Goal: Check status: Check status

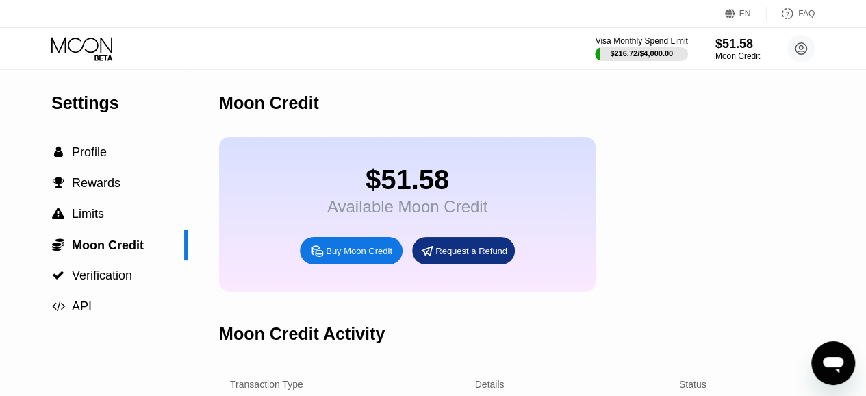
click at [99, 41] on icon at bounding box center [83, 49] width 64 height 24
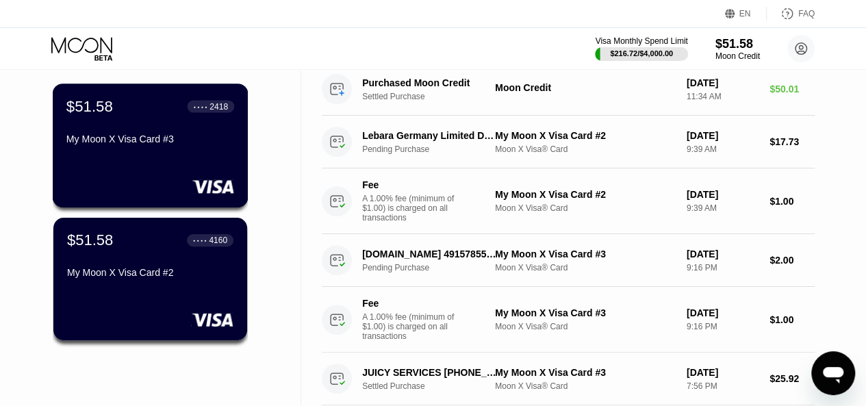
scroll to position [137, 0]
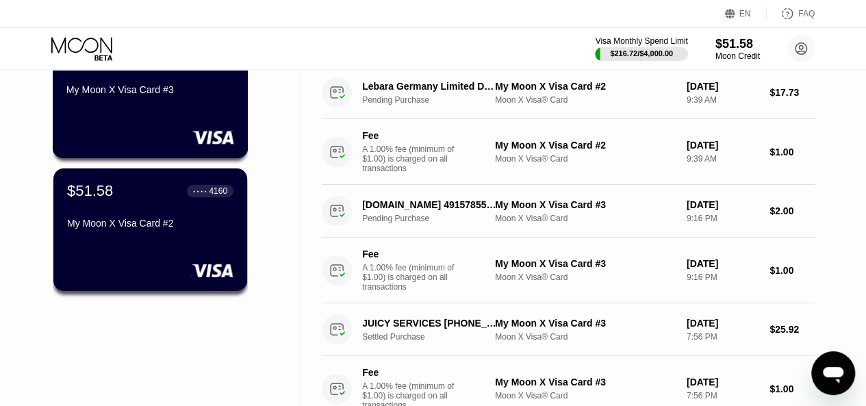
click at [182, 129] on div "$51.58 ● ● ● ● 2418 My Moon X Visa Card #3" at bounding box center [151, 96] width 196 height 124
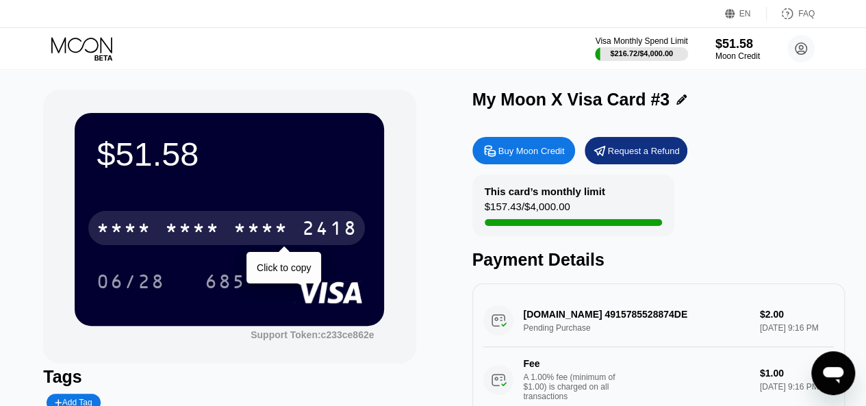
click at [319, 235] on div "2418" at bounding box center [329, 230] width 55 height 22
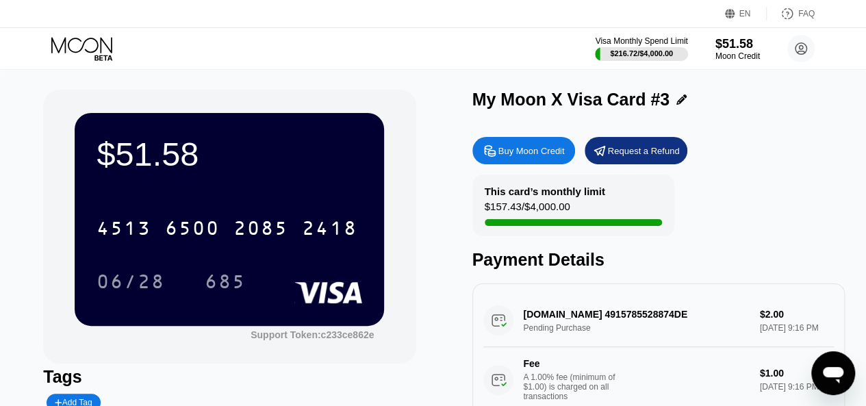
drag, startPoint x: 290, startPoint y: 237, endPoint x: 292, endPoint y: 255, distance: 18.5
click at [292, 255] on div "[CREDIT_CARD_NUMBER] 06/28 685" at bounding box center [230, 241] width 266 height 81
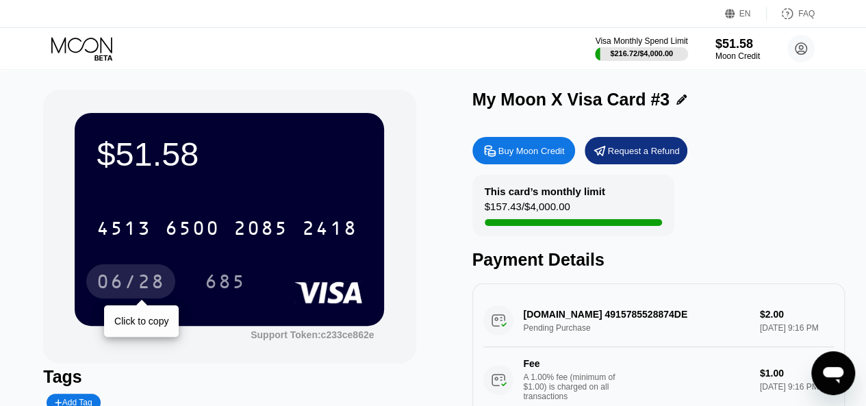
click at [145, 283] on div "06/28" at bounding box center [131, 284] width 68 height 22
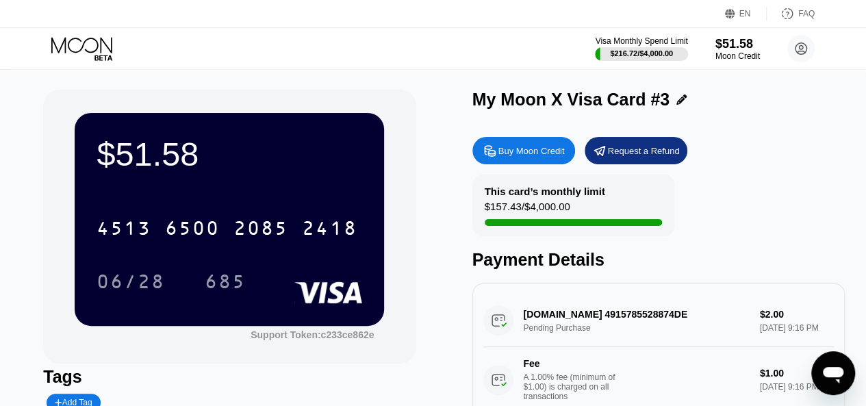
drag, startPoint x: 364, startPoint y: 145, endPoint x: 358, endPoint y: 165, distance: 21.0
click at [364, 145] on div "$51.58 4513 6500 2085 2418 06/28 685" at bounding box center [230, 219] width 310 height 212
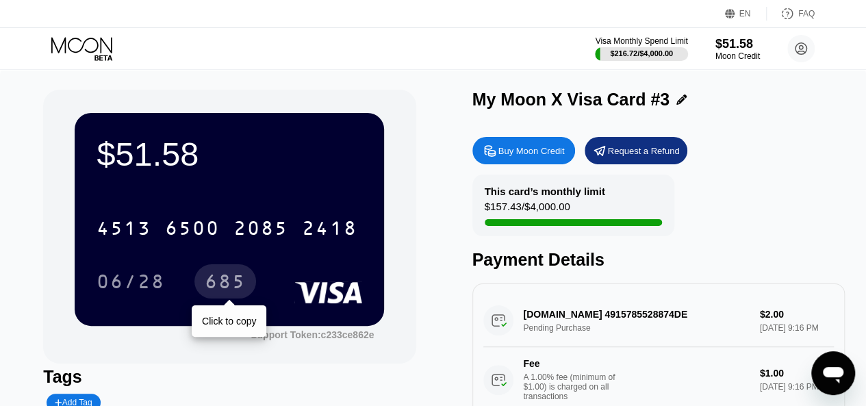
click at [239, 289] on div "685" at bounding box center [225, 284] width 41 height 22
